Goal: Task Accomplishment & Management: Use online tool/utility

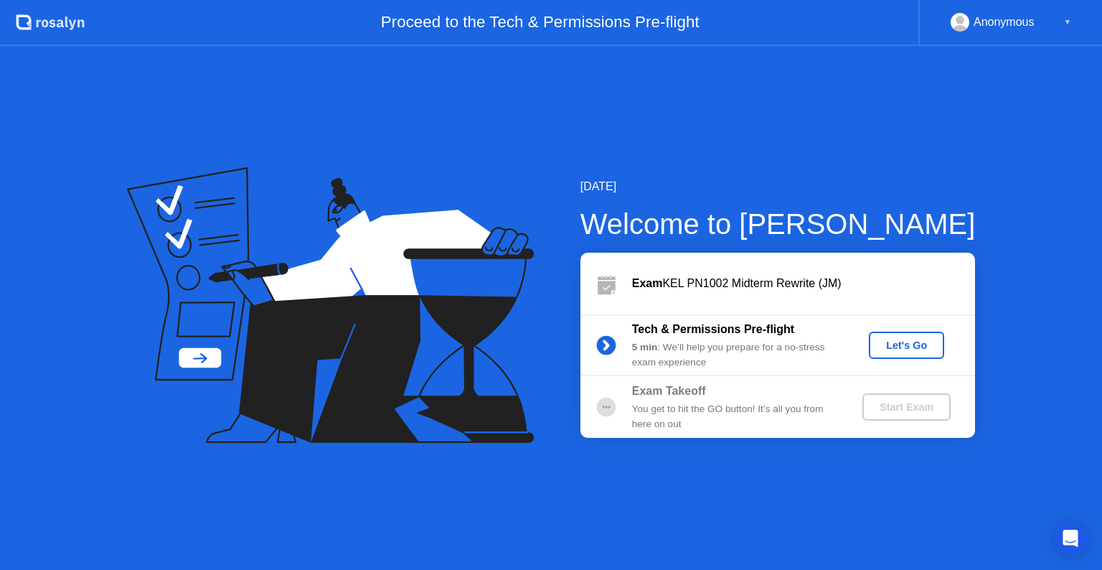
click at [912, 339] on div "Let's Go" at bounding box center [907, 344] width 64 height 11
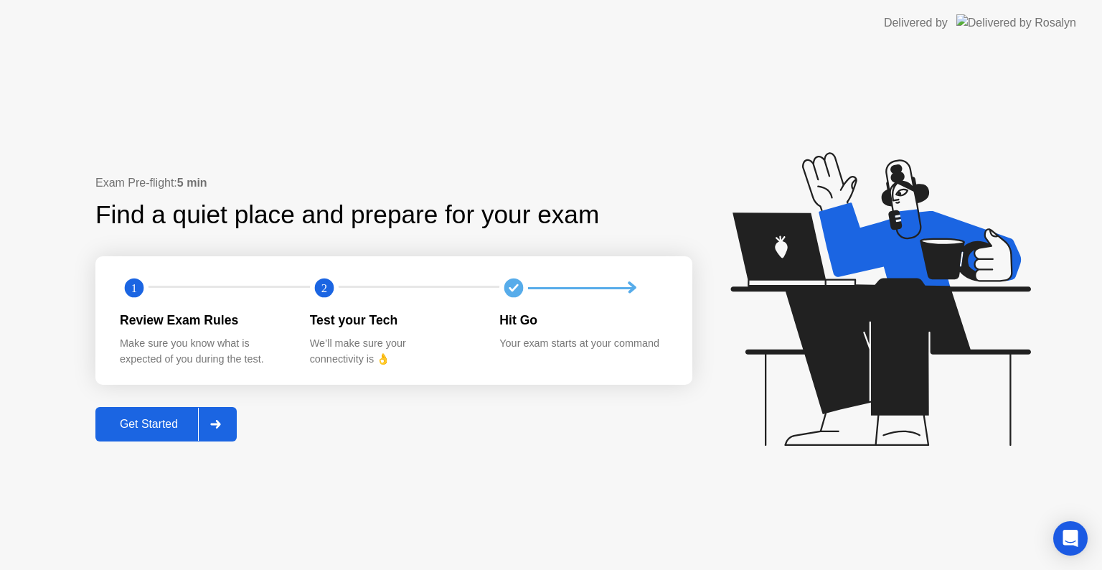
click at [142, 425] on div "Get Started" at bounding box center [149, 424] width 98 height 13
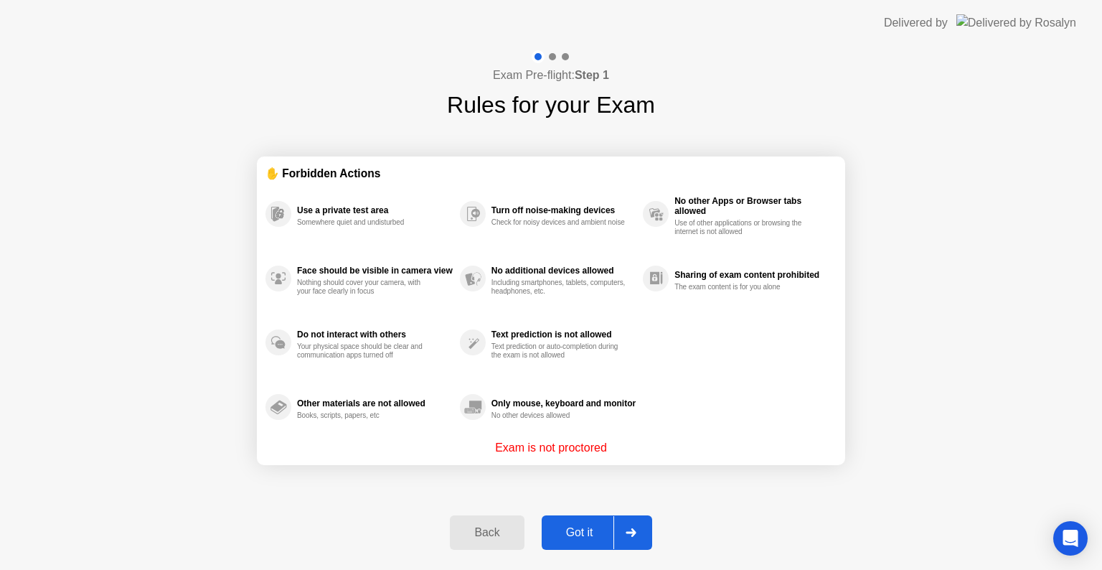
click at [589, 544] on button "Got it" at bounding box center [597, 532] width 110 height 34
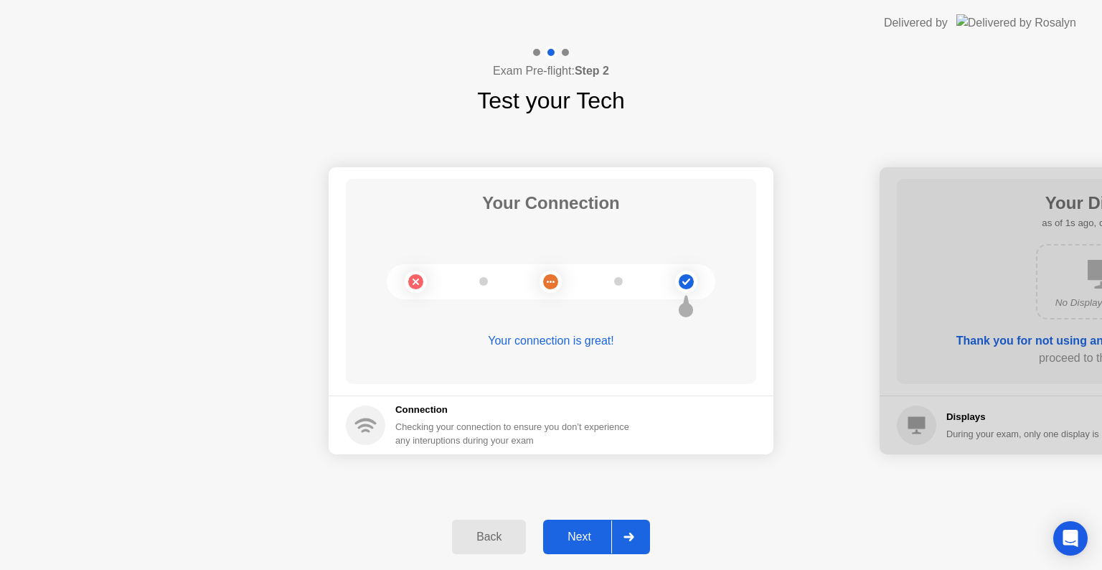
click at [589, 543] on div "Next" at bounding box center [579, 536] width 64 height 13
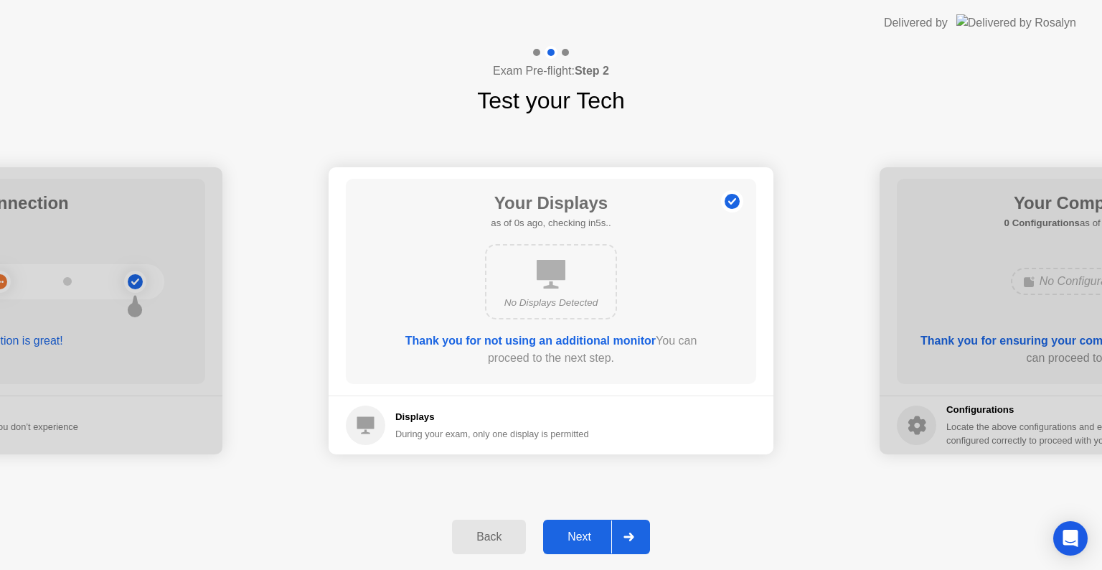
click at [589, 543] on div "Next" at bounding box center [579, 536] width 64 height 13
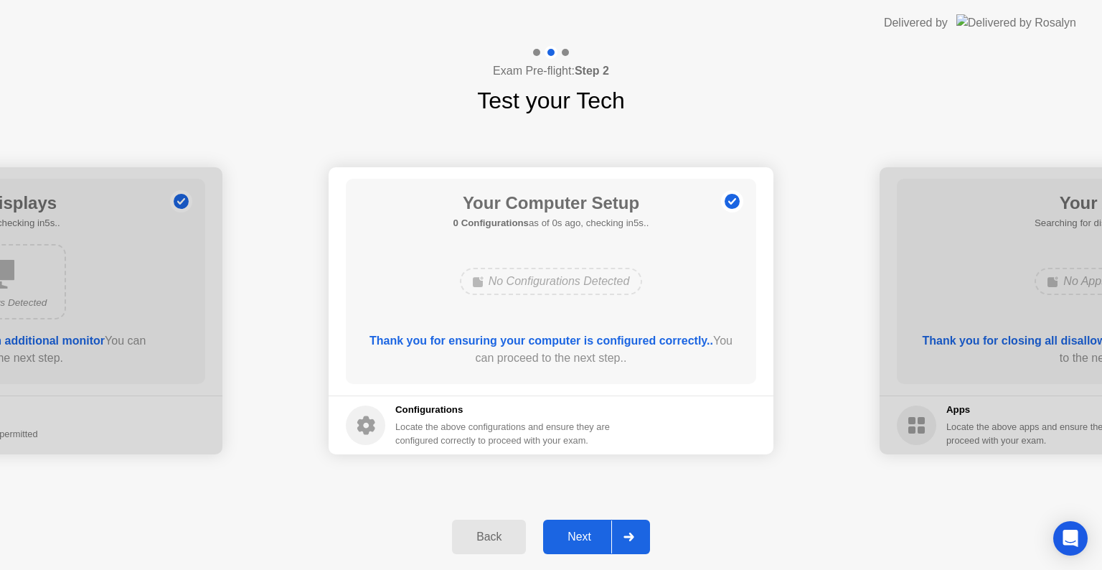
click at [589, 543] on div "Next" at bounding box center [579, 536] width 64 height 13
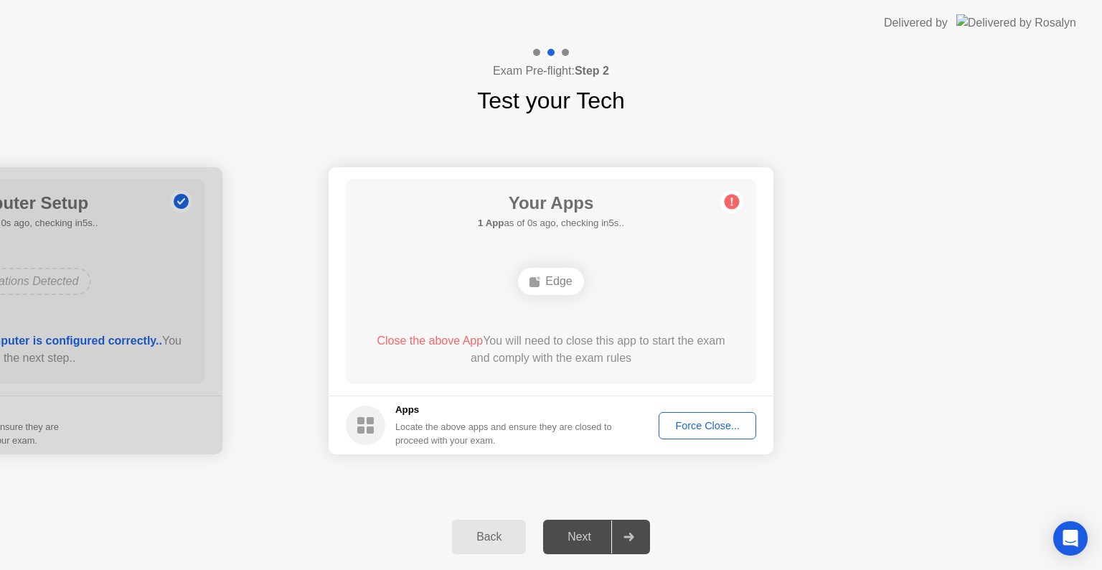
click at [589, 543] on div "Next" at bounding box center [579, 536] width 64 height 13
click at [713, 428] on div "Force Close..." at bounding box center [708, 425] width 88 height 11
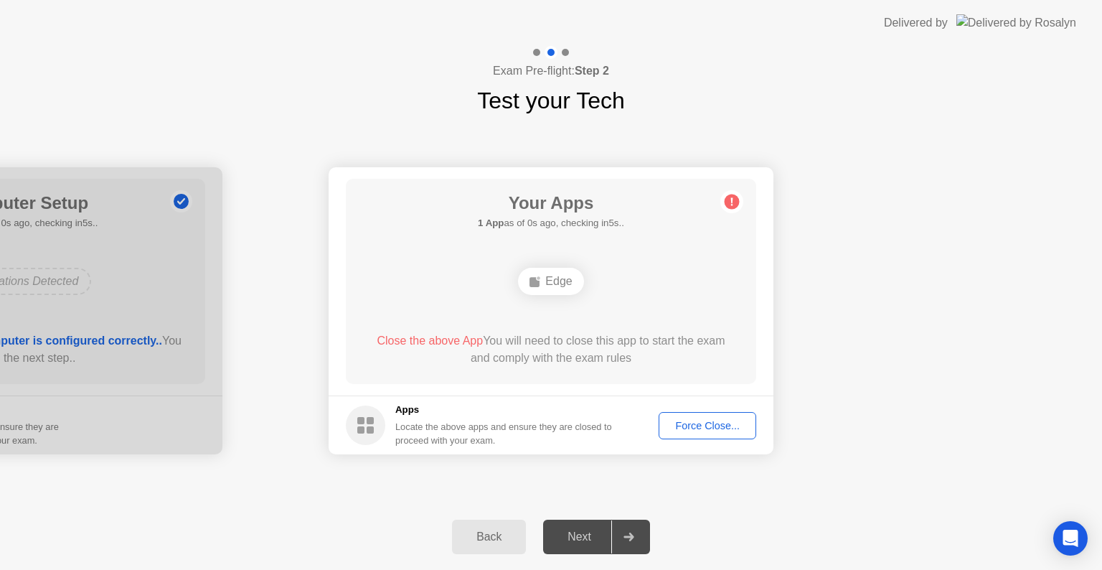
click at [558, 535] on div "Next" at bounding box center [579, 536] width 64 height 13
click at [737, 207] on circle at bounding box center [732, 201] width 15 height 15
click at [686, 427] on div "Force Close..." at bounding box center [708, 425] width 88 height 11
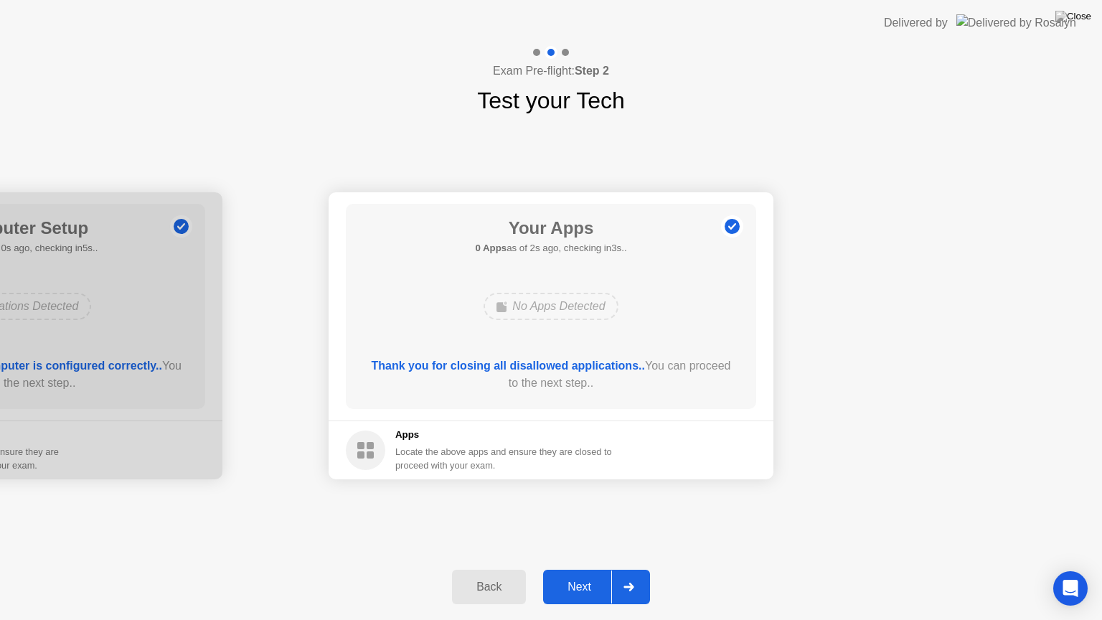
click at [570, 569] on div "Next" at bounding box center [579, 586] width 64 height 13
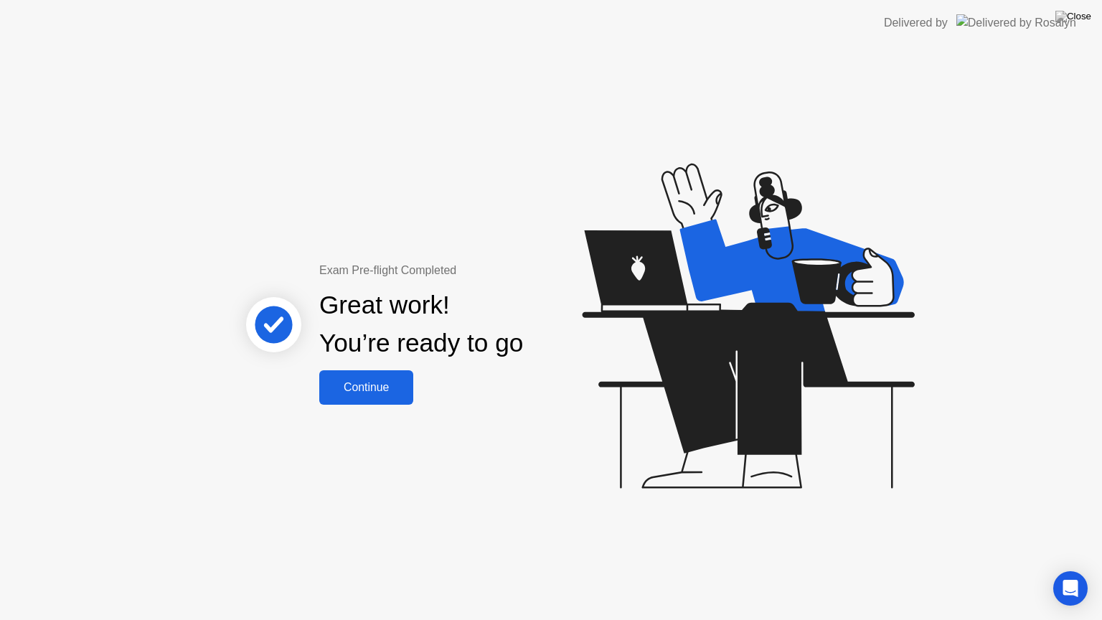
click at [370, 381] on div "Continue" at bounding box center [366, 387] width 85 height 13
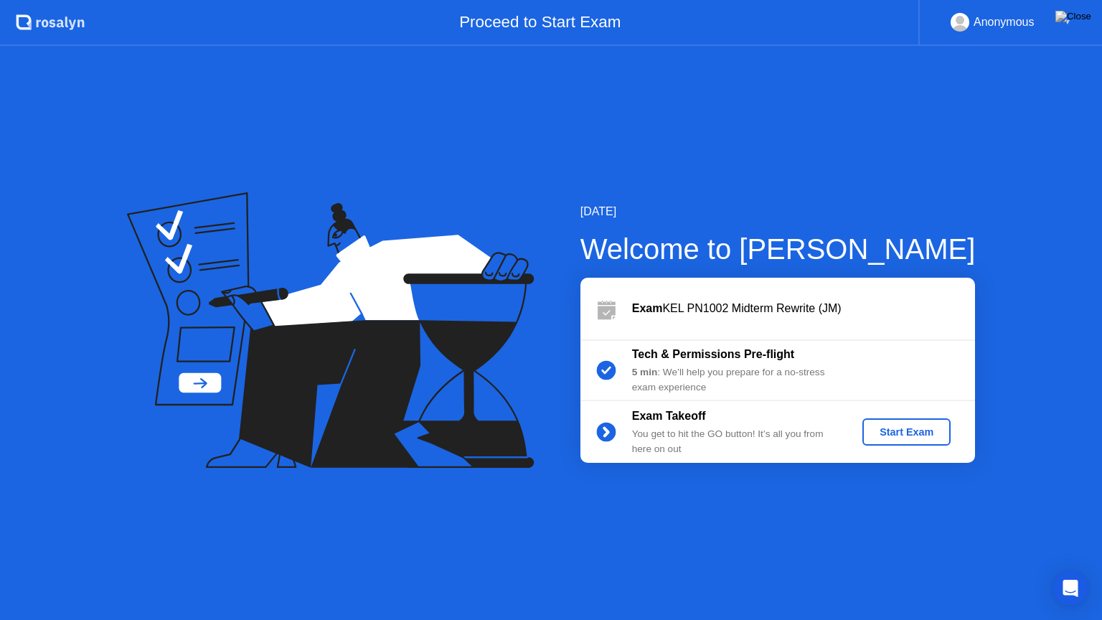
click at [920, 428] on div "Start Exam" at bounding box center [906, 431] width 77 height 11
